Goal: Task Accomplishment & Management: Manage account settings

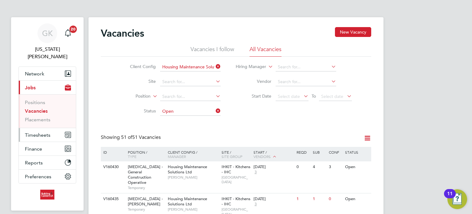
click at [36, 132] on span "Timesheets" at bounding box center [38, 135] width 26 height 6
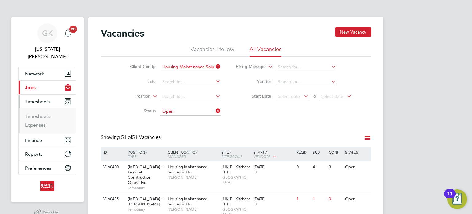
drag, startPoint x: 45, startPoint y: 85, endPoint x: 33, endPoint y: 93, distance: 14.4
click at [45, 85] on button "Current page: Jobs" at bounding box center [47, 88] width 57 height 14
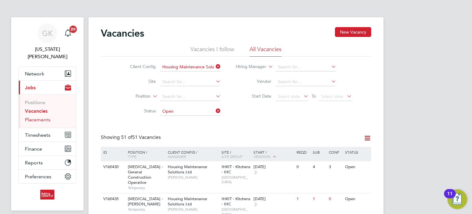
click at [48, 116] on link "Placements" at bounding box center [38, 119] width 26 height 6
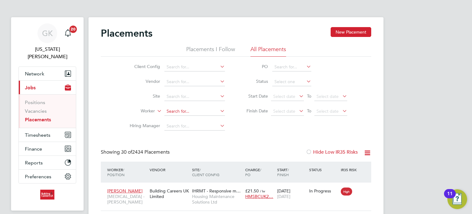
click at [186, 110] on input at bounding box center [194, 111] width 61 height 9
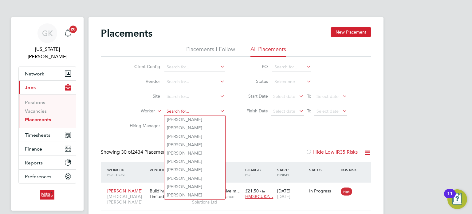
click at [186, 111] on input at bounding box center [194, 111] width 61 height 9
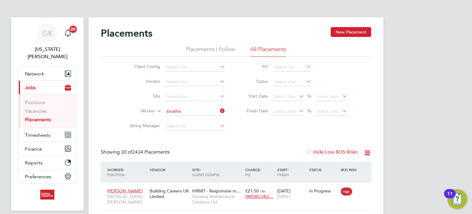
click at [193, 125] on li "Jonatha n Highfield" at bounding box center [198, 128] width 69 height 8
type input "[PERSON_NAME]"
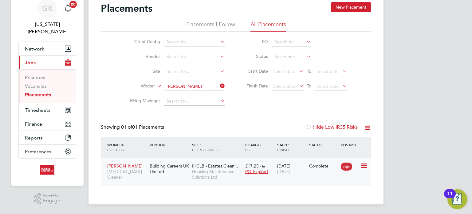
click at [278, 173] on span "[DATE]" at bounding box center [283, 171] width 13 height 6
